Goal: Find specific page/section: Find specific page/section

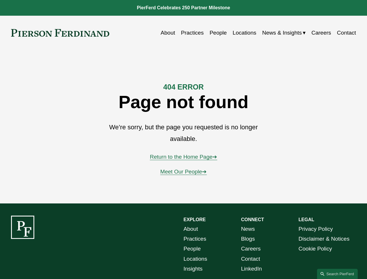
click at [338, 274] on link "Search this site" at bounding box center [337, 274] width 41 height 10
